Goal: Task Accomplishment & Management: Complete application form

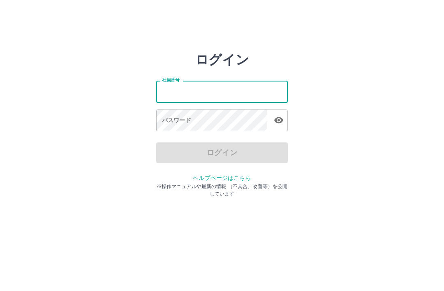
click at [345, 87] on div "ログイン 社員番号 社員番号 パスワード パスワード ログイン ヘルプページはこちら ※操作マニュアルや最新の情報 （不具合、改善等）を公開しています" at bounding box center [222, 118] width 444 height 132
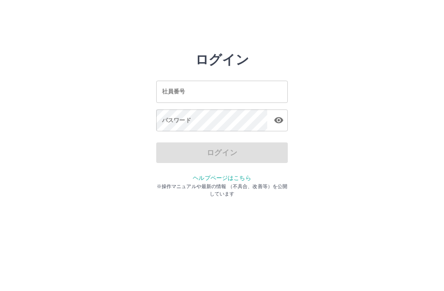
click at [179, 92] on div "社員番号 社員番号" at bounding box center [222, 92] width 132 height 22
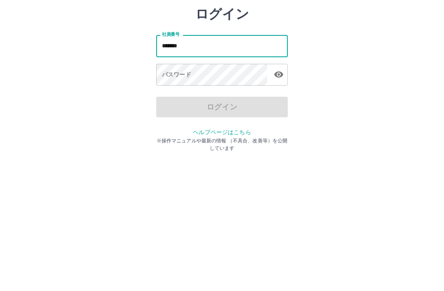
type input "*******"
click at [174, 109] on div "パスワード パスワード" at bounding box center [222, 120] width 132 height 23
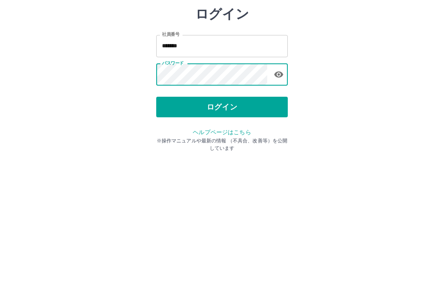
click at [237, 142] on button "ログイン" at bounding box center [222, 152] width 132 height 21
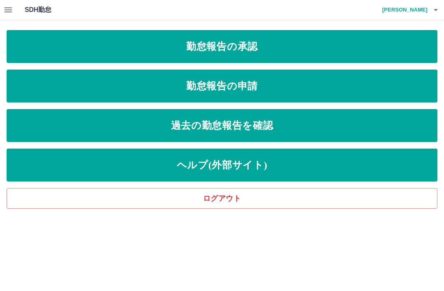
click at [273, 88] on link "勤怠報告の申請" at bounding box center [222, 85] width 431 height 33
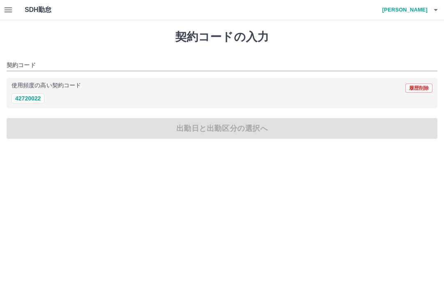
click at [31, 100] on button "42720022" at bounding box center [28, 98] width 33 height 10
type input "********"
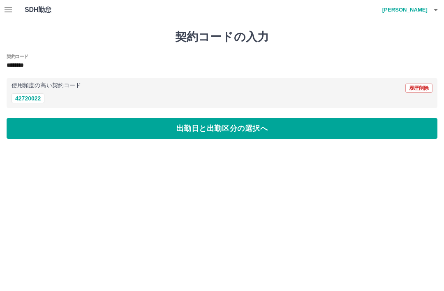
click at [185, 130] on button "出勤日と出勤区分の選択へ" at bounding box center [222, 128] width 431 height 21
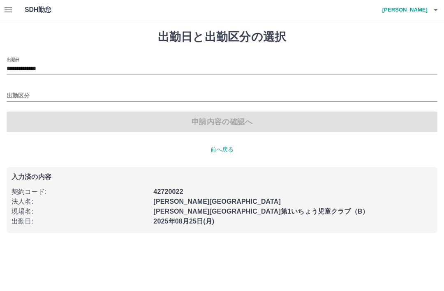
click at [25, 94] on input "出勤区分" at bounding box center [222, 96] width 431 height 10
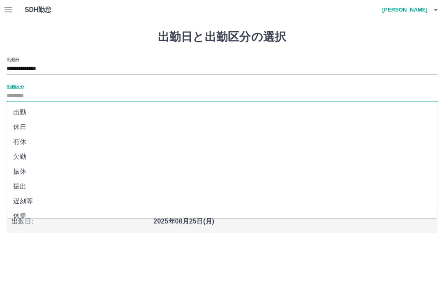
click at [38, 95] on input "出勤区分" at bounding box center [222, 96] width 431 height 10
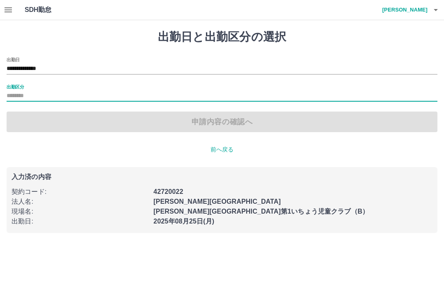
click at [19, 88] on label "出勤区分" at bounding box center [15, 86] width 17 height 6
click at [19, 91] on input "出勤区分" at bounding box center [222, 96] width 431 height 10
click at [15, 86] on label "出勤区分" at bounding box center [15, 86] width 17 height 6
click at [15, 91] on input "出勤区分" at bounding box center [222, 96] width 431 height 10
click at [78, 93] on input "出勤区分" at bounding box center [222, 96] width 431 height 10
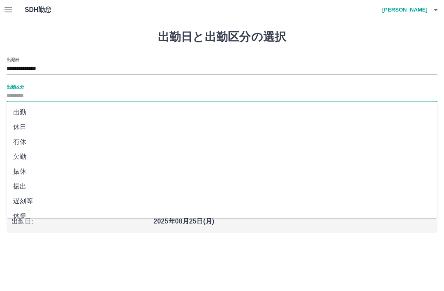
click at [42, 114] on li "出勤" at bounding box center [222, 112] width 431 height 15
type input "**"
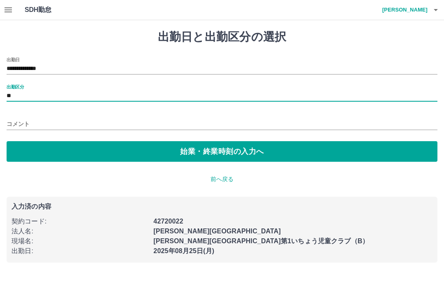
click at [187, 155] on button "始業・終業時刻の入力へ" at bounding box center [222, 151] width 431 height 21
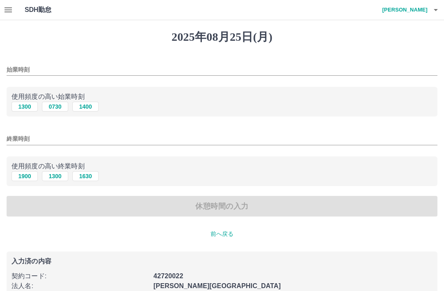
click at [51, 68] on input "始業時刻" at bounding box center [222, 70] width 431 height 12
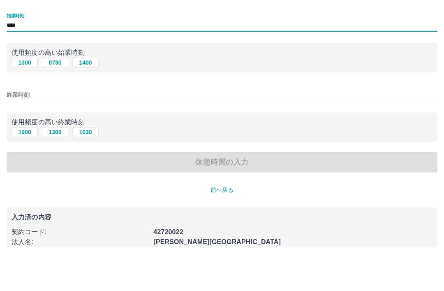
type input "****"
click at [46, 133] on input "終業時刻" at bounding box center [222, 139] width 431 height 12
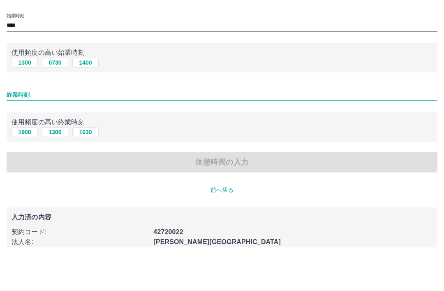
click at [30, 171] on button "1900" at bounding box center [25, 176] width 26 height 10
type input "****"
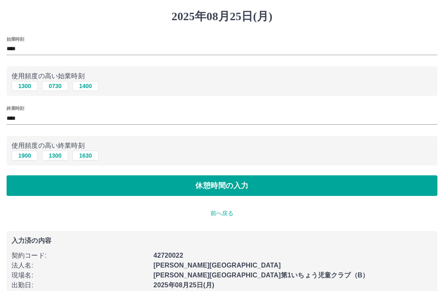
click at [237, 189] on button "休憩時間の入力" at bounding box center [222, 185] width 431 height 21
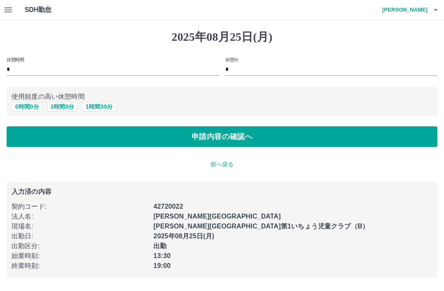
click at [245, 138] on button "申請内容の確認へ" at bounding box center [222, 136] width 431 height 21
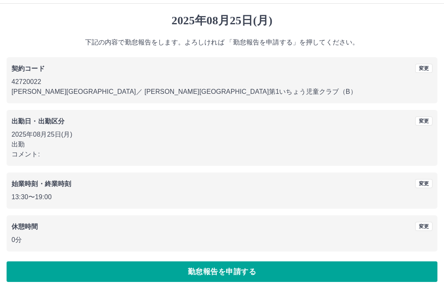
scroll to position [17, 0]
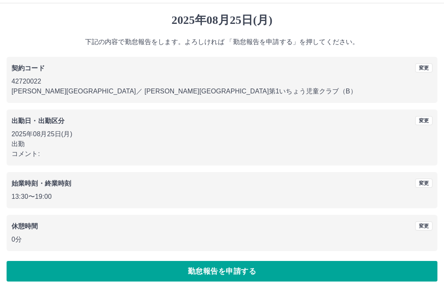
click at [258, 272] on button "勤怠報告を申請する" at bounding box center [222, 271] width 431 height 21
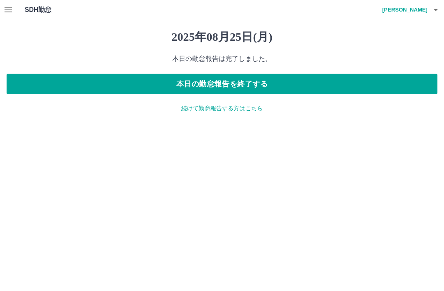
click at [256, 83] on button "本日の勤怠報告を終了する" at bounding box center [222, 84] width 431 height 21
